Goal: Task Accomplishment & Management: Manage account settings

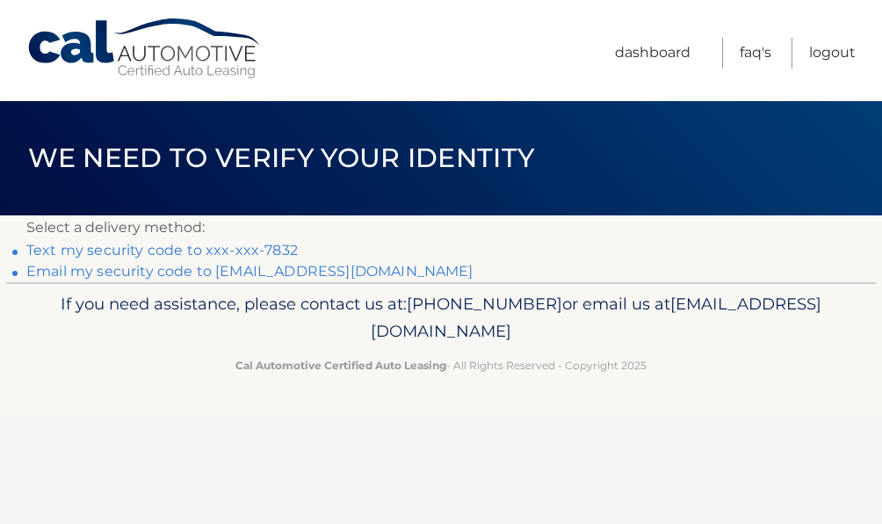
click at [98, 247] on link "Text my security code to xxx-xxx-7832" at bounding box center [162, 250] width 272 height 17
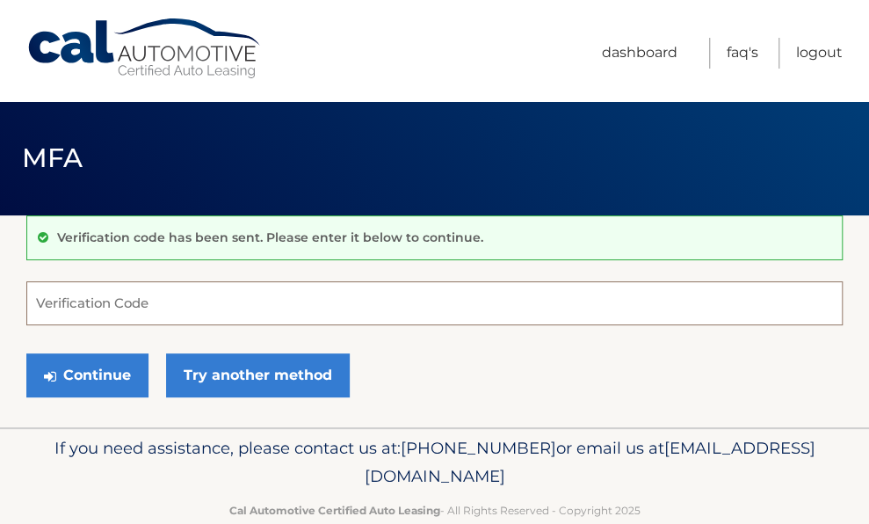
click at [62, 296] on input "Verification Code" at bounding box center [434, 303] width 816 height 44
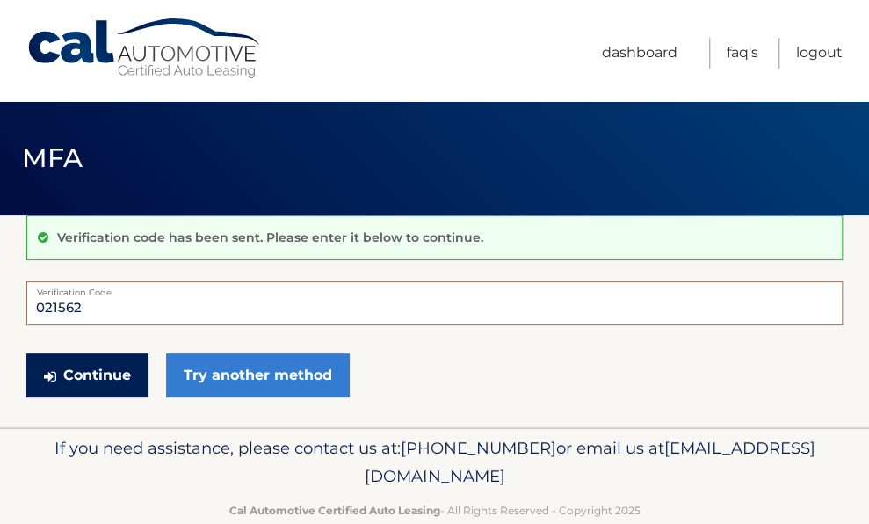
type input "021562"
click at [95, 369] on button "Continue" at bounding box center [87, 375] width 122 height 44
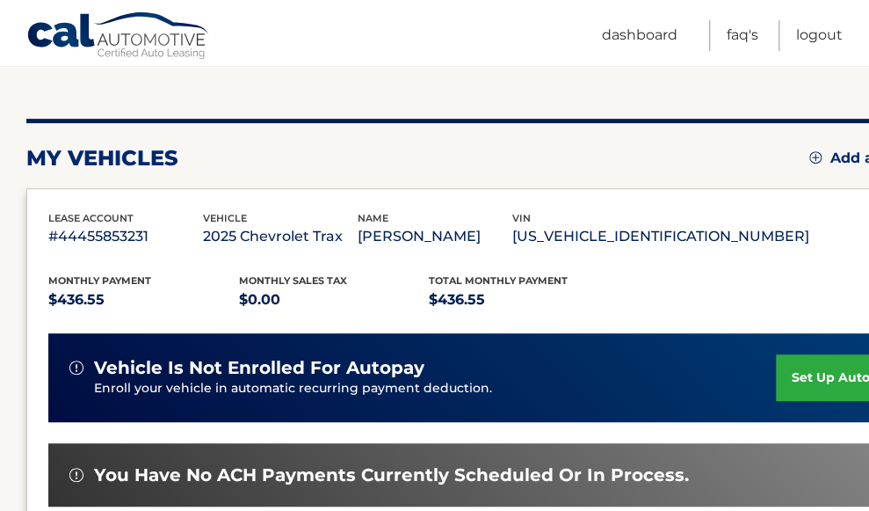
scroll to position [352, 0]
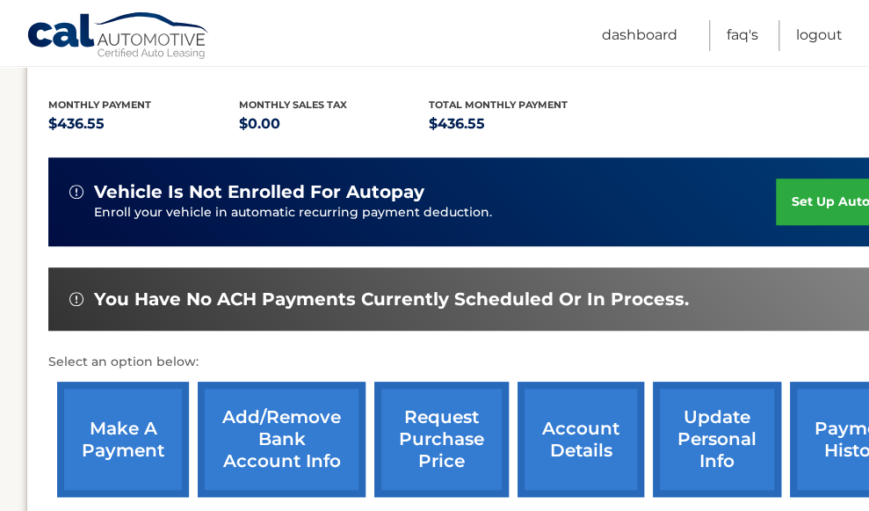
click at [577, 442] on link "account details" at bounding box center [581, 438] width 127 height 115
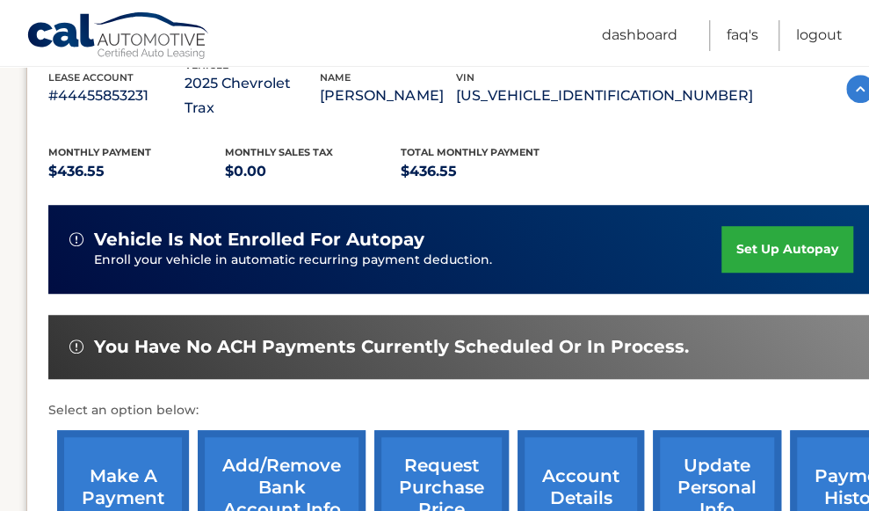
scroll to position [527, 0]
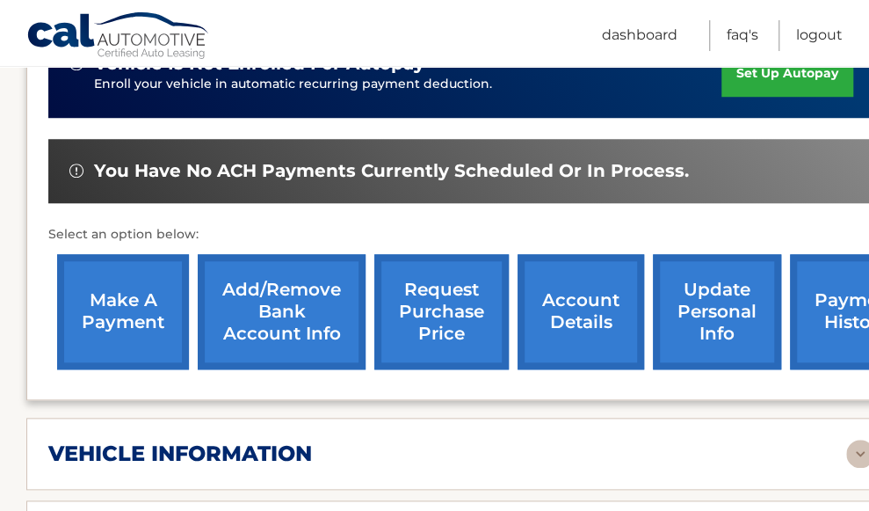
click at [837, 324] on link "payment history" at bounding box center [856, 311] width 132 height 115
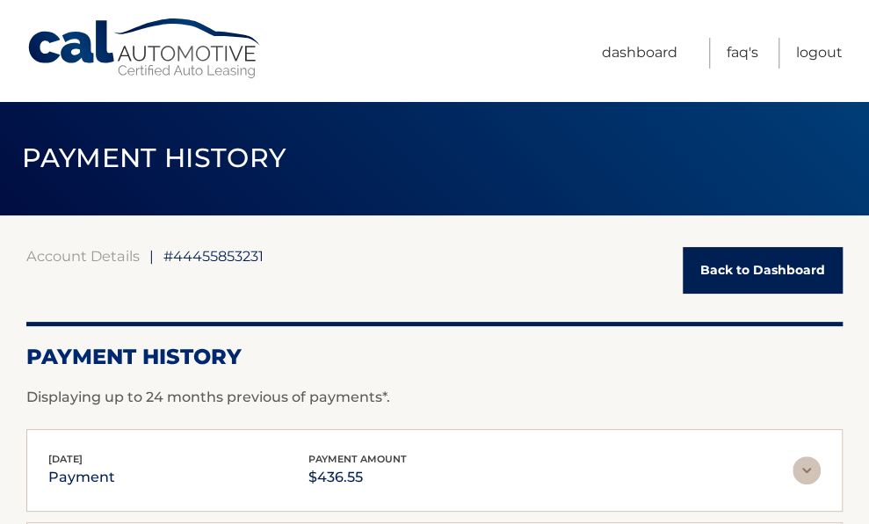
click at [714, 272] on link "Back to Dashboard" at bounding box center [763, 270] width 160 height 47
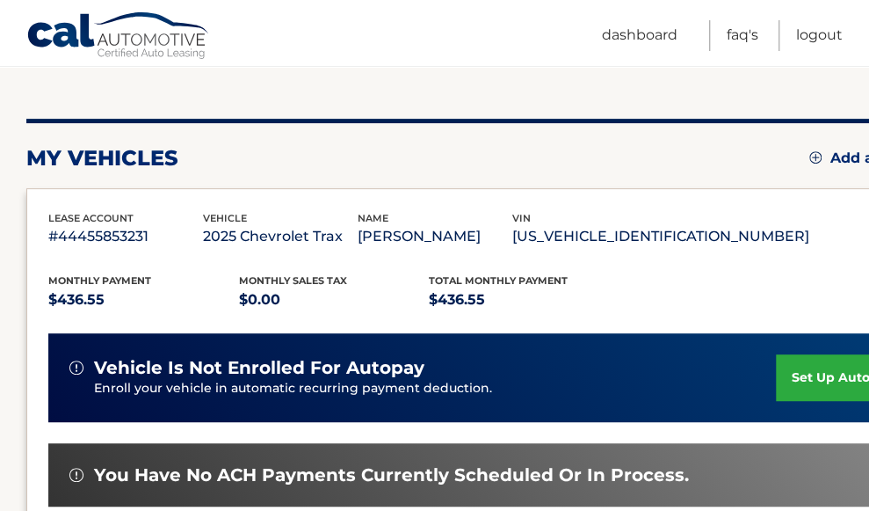
scroll to position [352, 0]
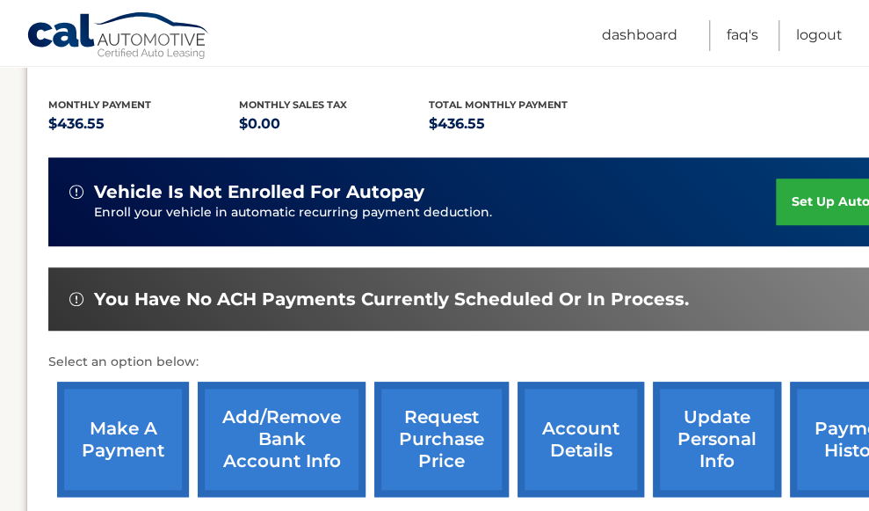
click at [577, 446] on link "account details" at bounding box center [581, 438] width 127 height 115
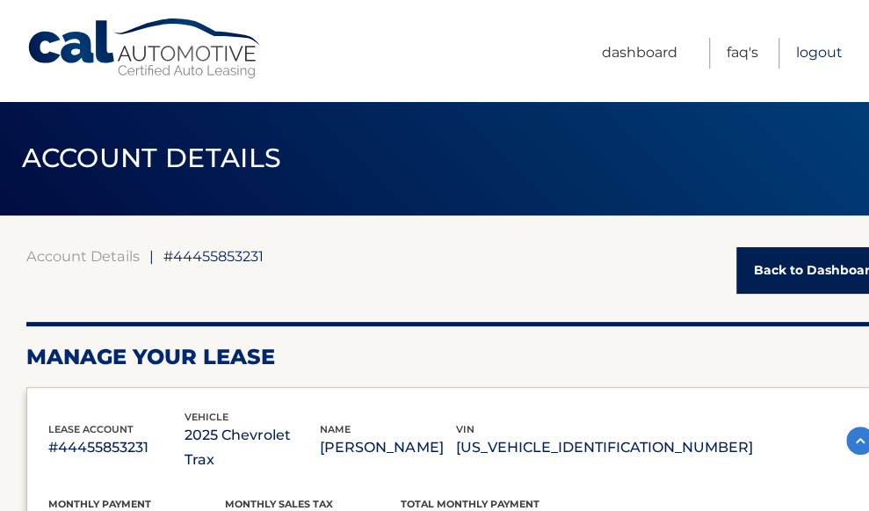
click at [802, 54] on link "Logout" at bounding box center [819, 53] width 47 height 31
